Goal: Task Accomplishment & Management: Manage account settings

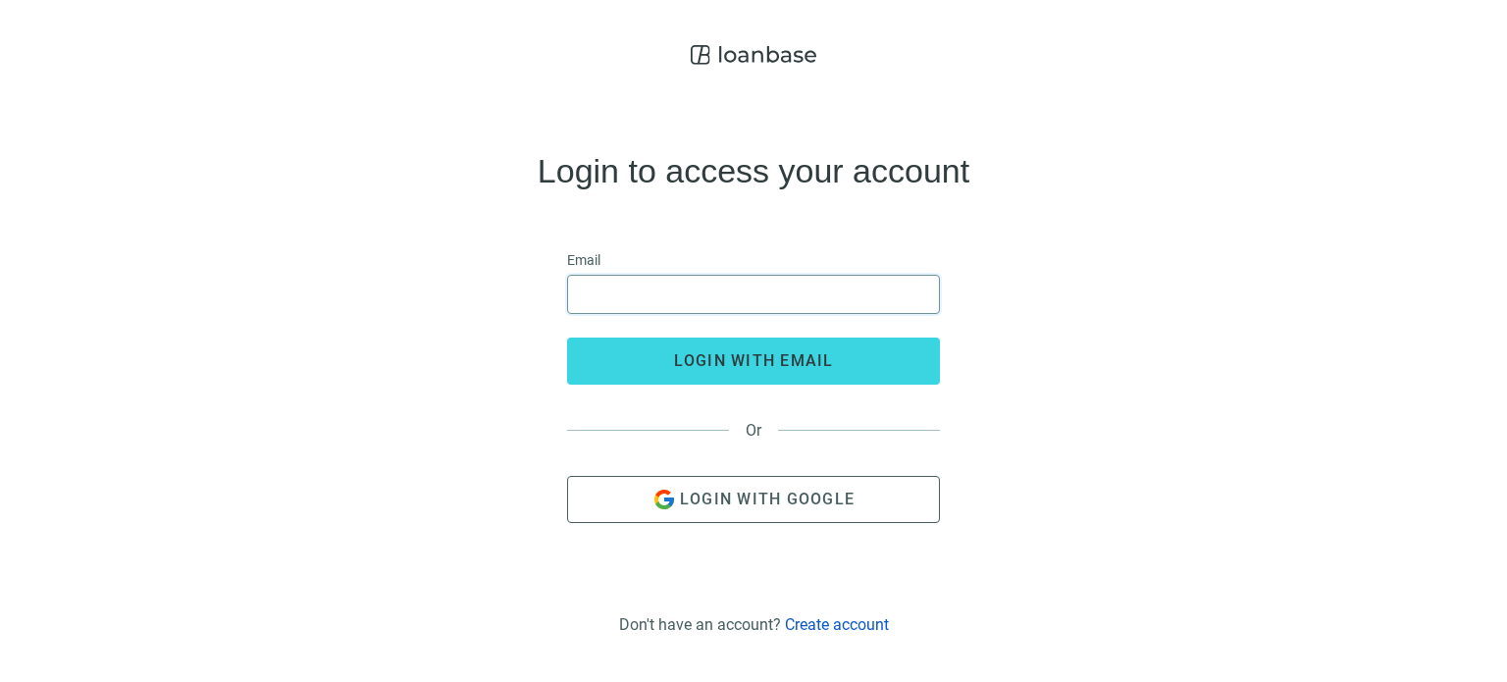
click at [601, 286] on input "email" at bounding box center [753, 294] width 347 height 37
type input "**********"
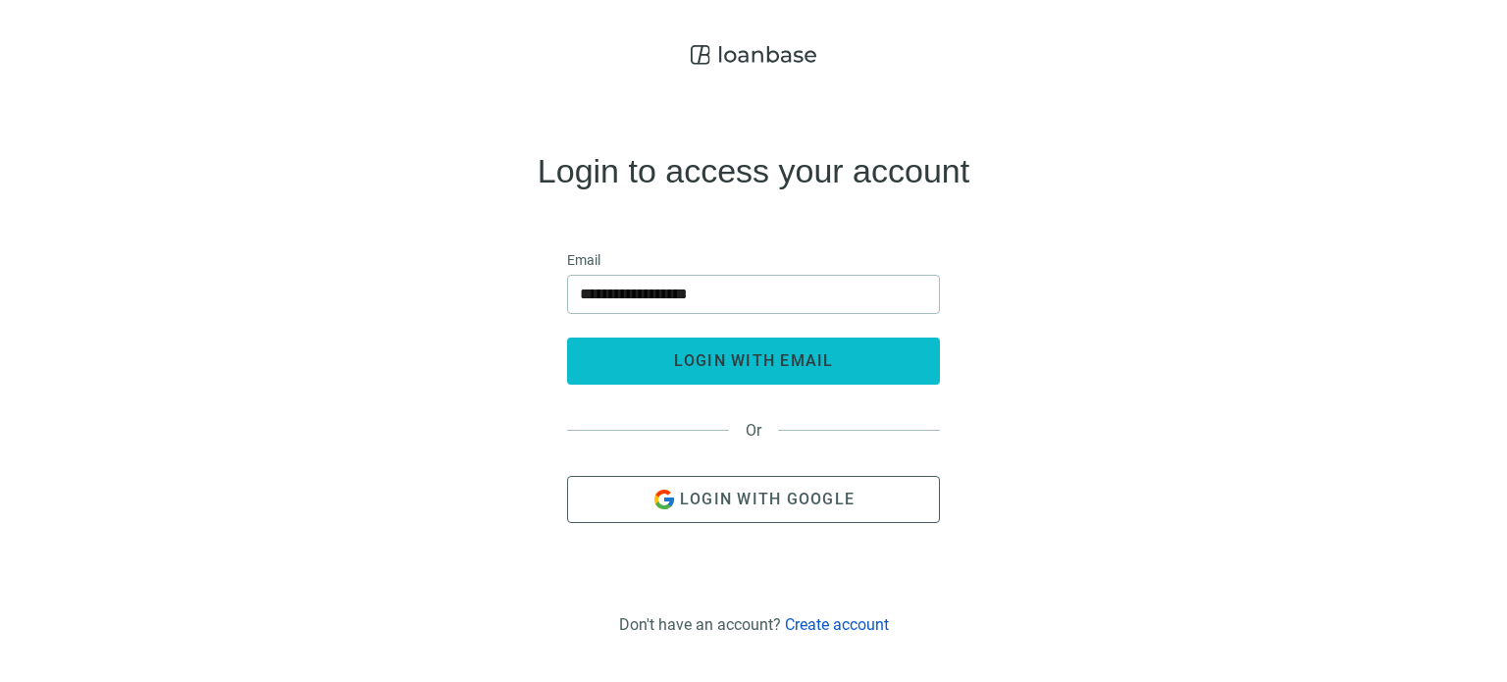
click at [745, 359] on span "login with email" at bounding box center [754, 360] width 160 height 19
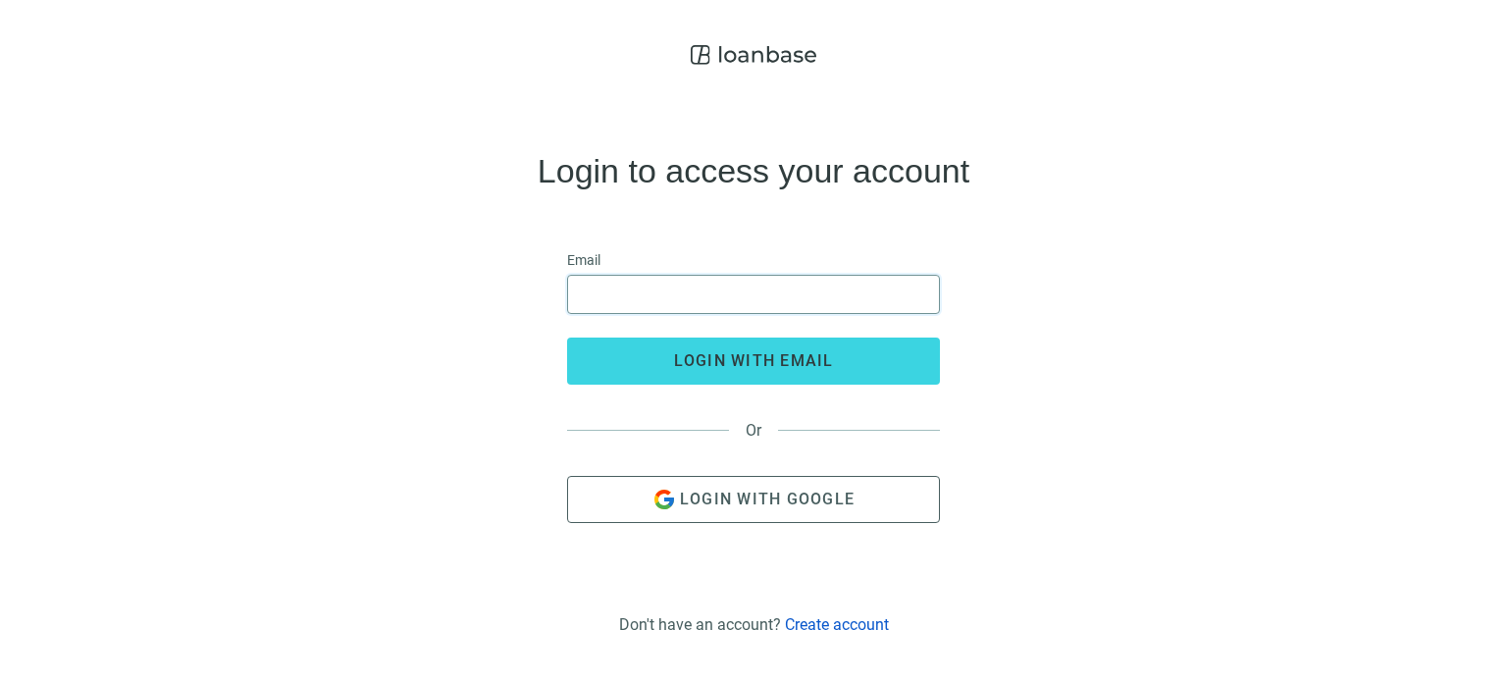
click at [637, 282] on input "email" at bounding box center [753, 294] width 347 height 37
